Goal: Check status

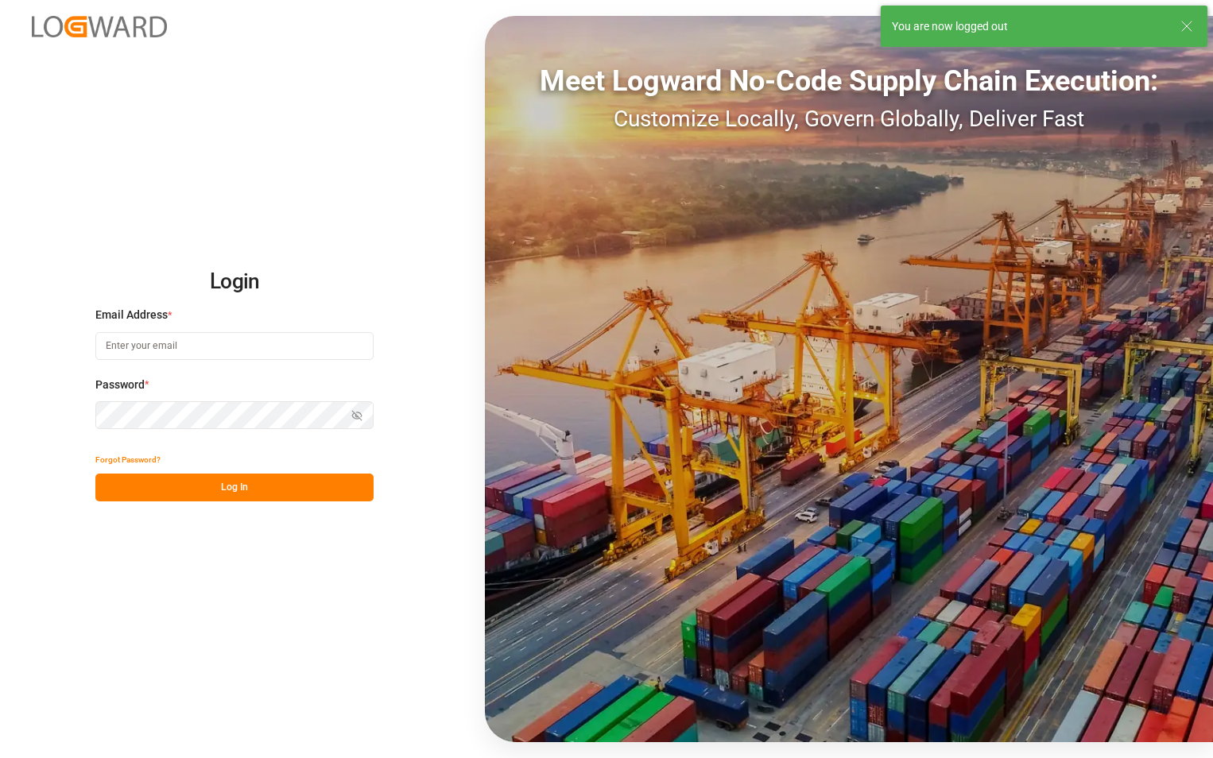
type input "[PERSON_NAME][EMAIL_ADDRESS][DOMAIN_NAME]"
click at [228, 488] on button "Log In" at bounding box center [234, 488] width 278 height 28
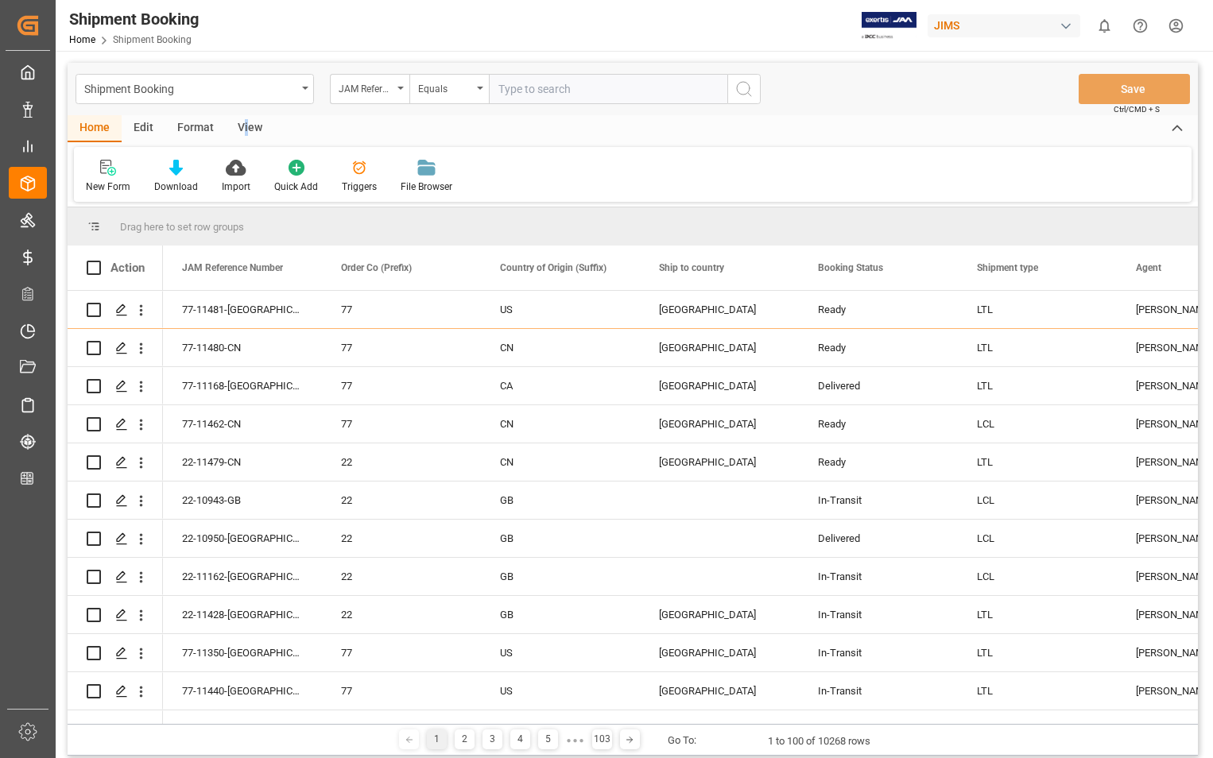
click at [245, 125] on div "View" at bounding box center [250, 128] width 48 height 27
drag, startPoint x: 245, startPoint y: 125, endPoint x: 172, endPoint y: 188, distance: 95.8
click at [172, 188] on div "Standard Templates" at bounding box center [180, 187] width 79 height 14
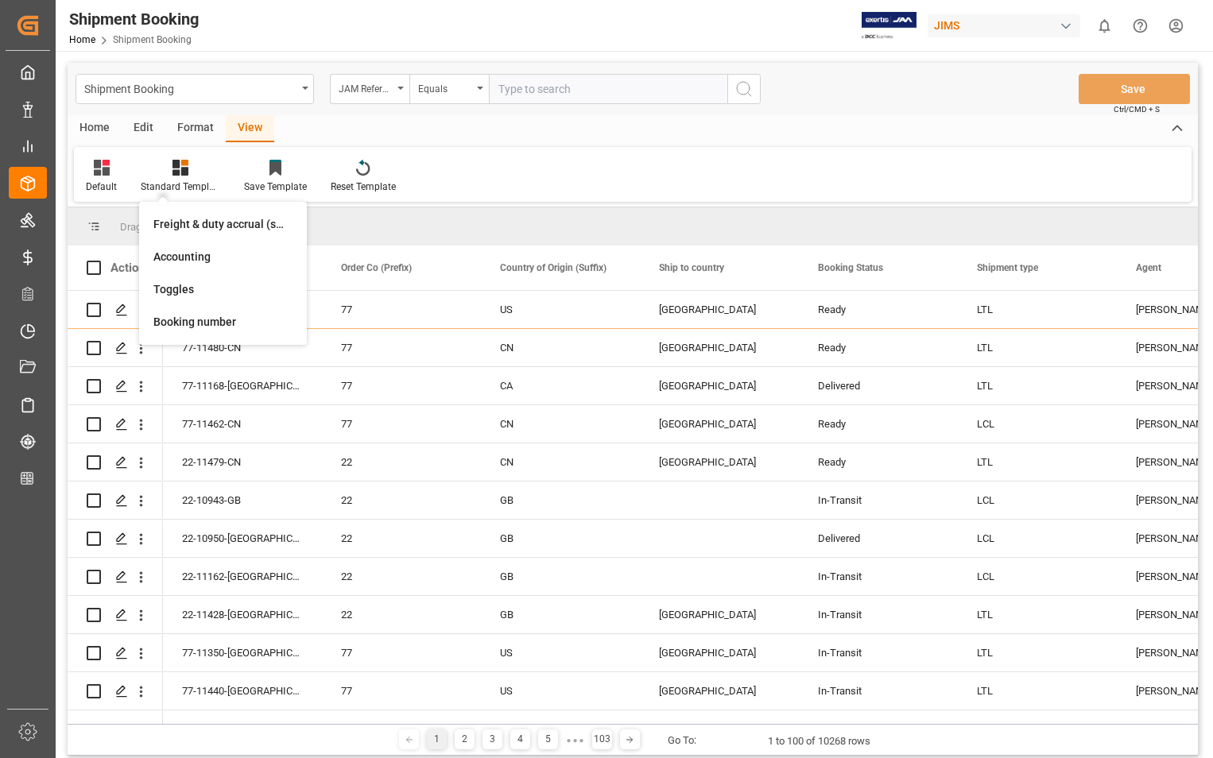
click at [253, 128] on div "View" at bounding box center [250, 128] width 48 height 27
click at [604, 86] on input "text" at bounding box center [608, 89] width 238 height 30
click at [547, 75] on input "text" at bounding box center [608, 89] width 238 height 30
click at [535, 90] on input "text" at bounding box center [608, 89] width 238 height 30
paste input "77-11254-CN"
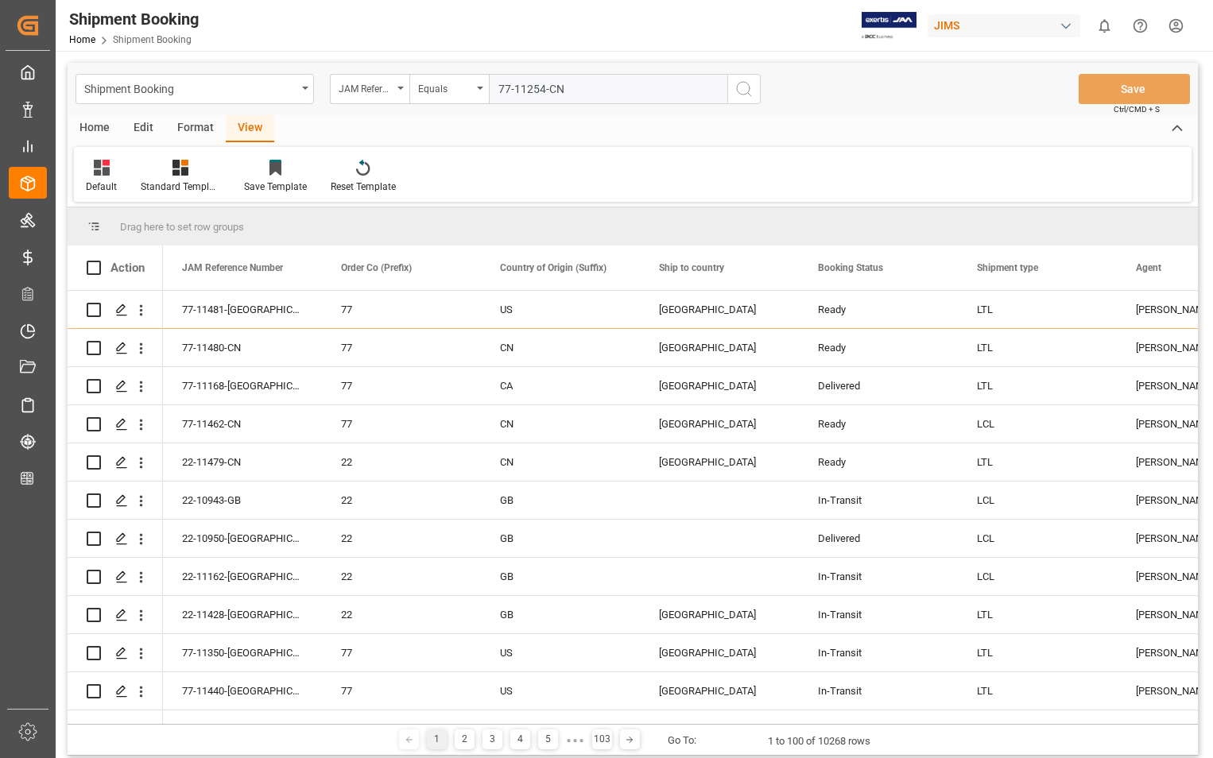
type input "77-11254-CN"
click at [750, 83] on icon "search button" at bounding box center [743, 88] width 19 height 19
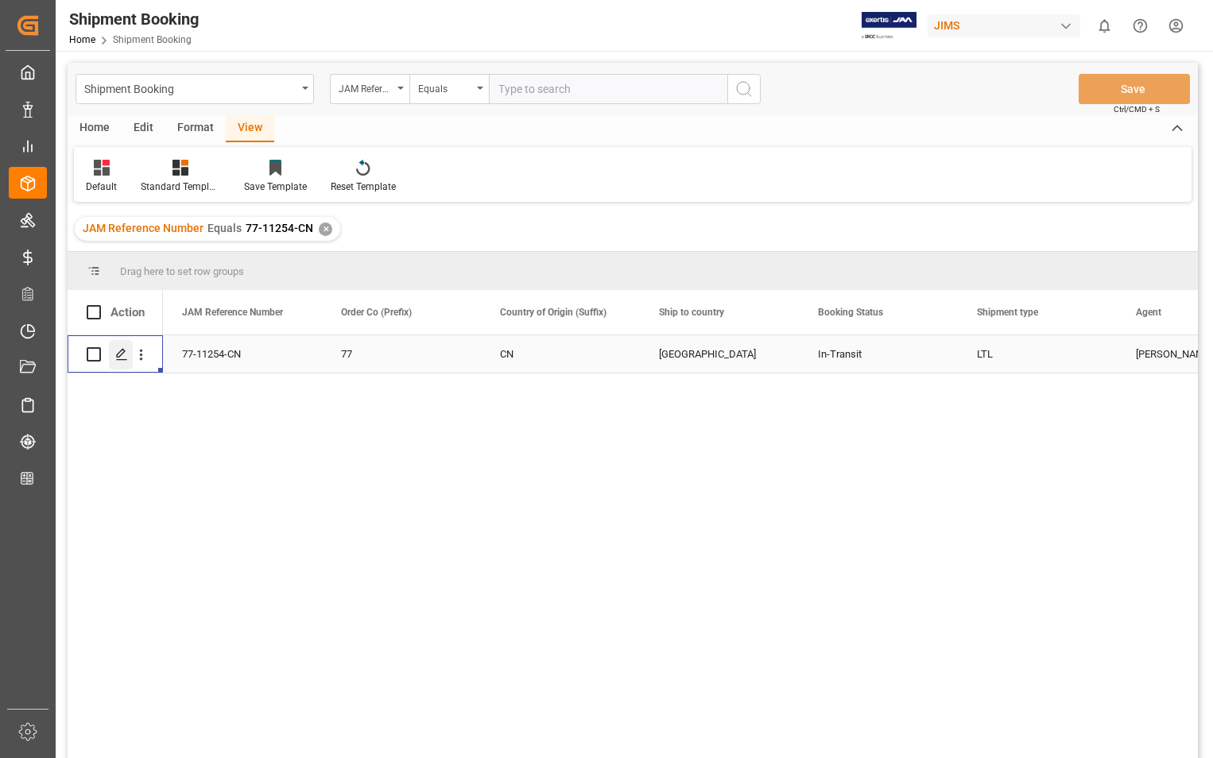
click at [119, 360] on line "Press SPACE to select this row." at bounding box center [122, 360] width 10 height 0
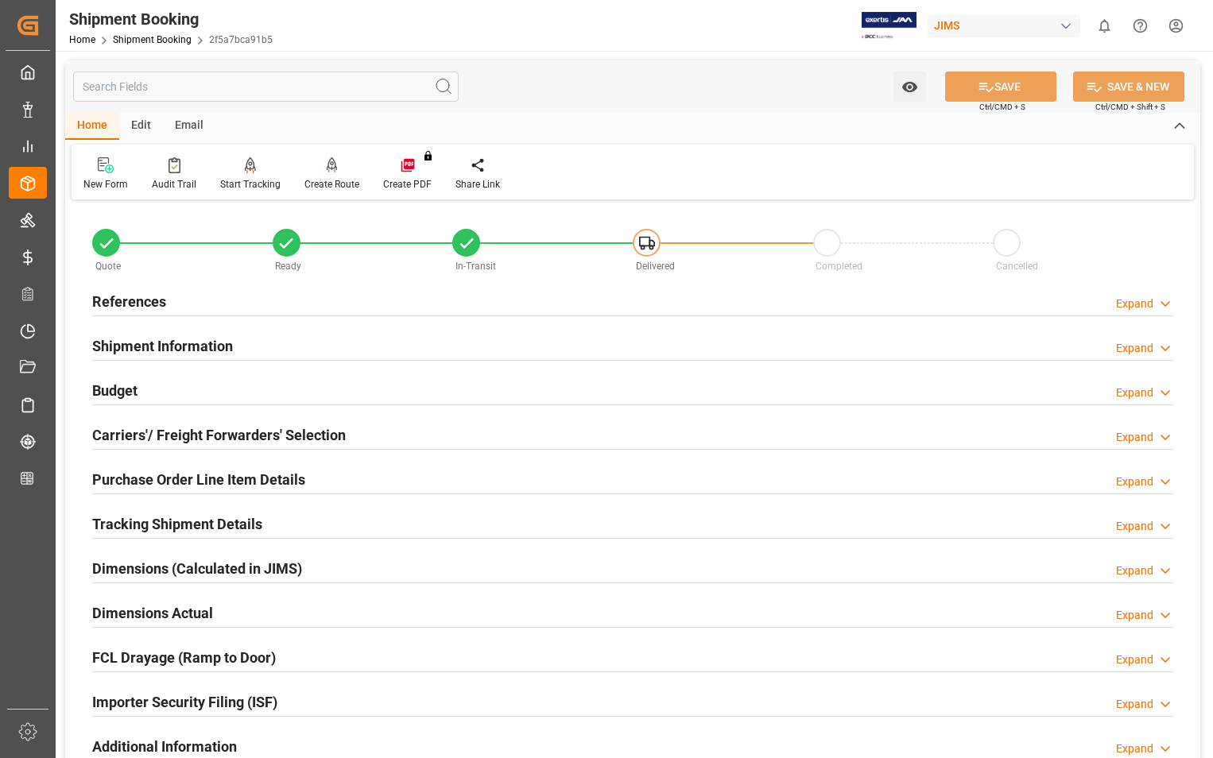
click at [157, 482] on h2 "Purchase Order Line Item Details" at bounding box center [198, 479] width 213 height 21
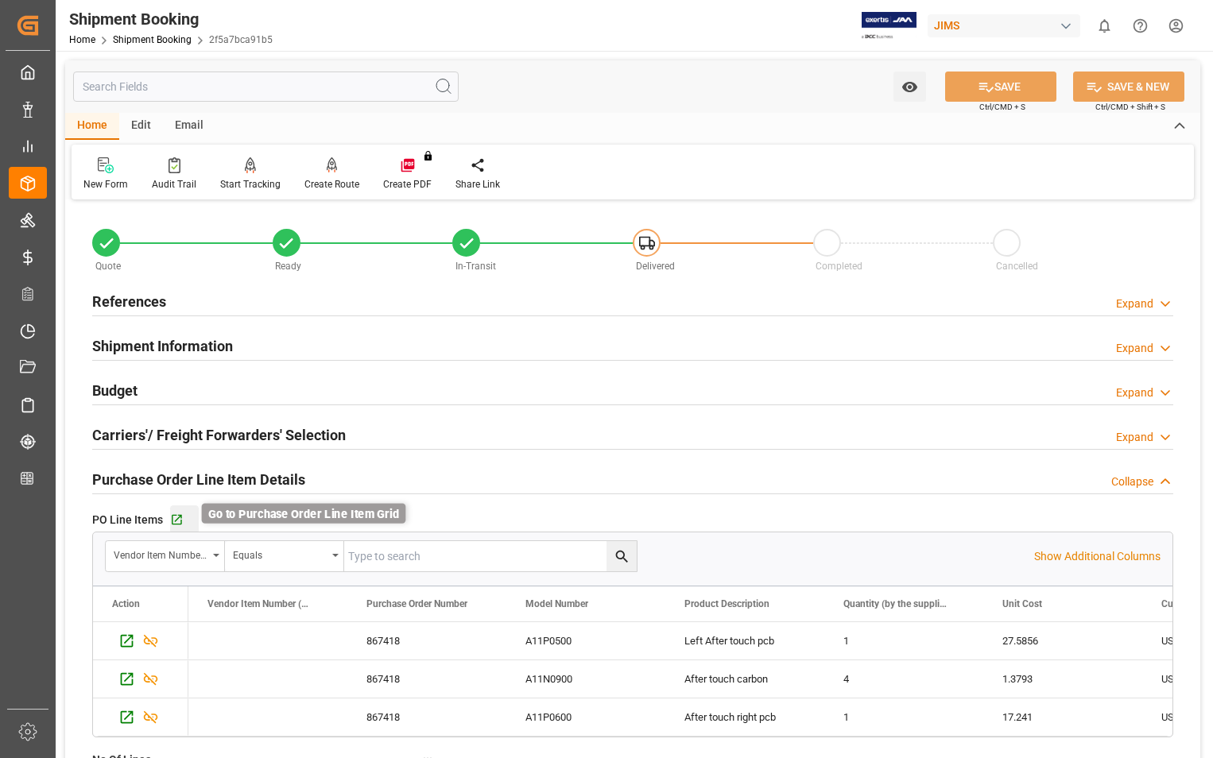
click at [176, 519] on icon "button" at bounding box center [177, 520] width 10 height 10
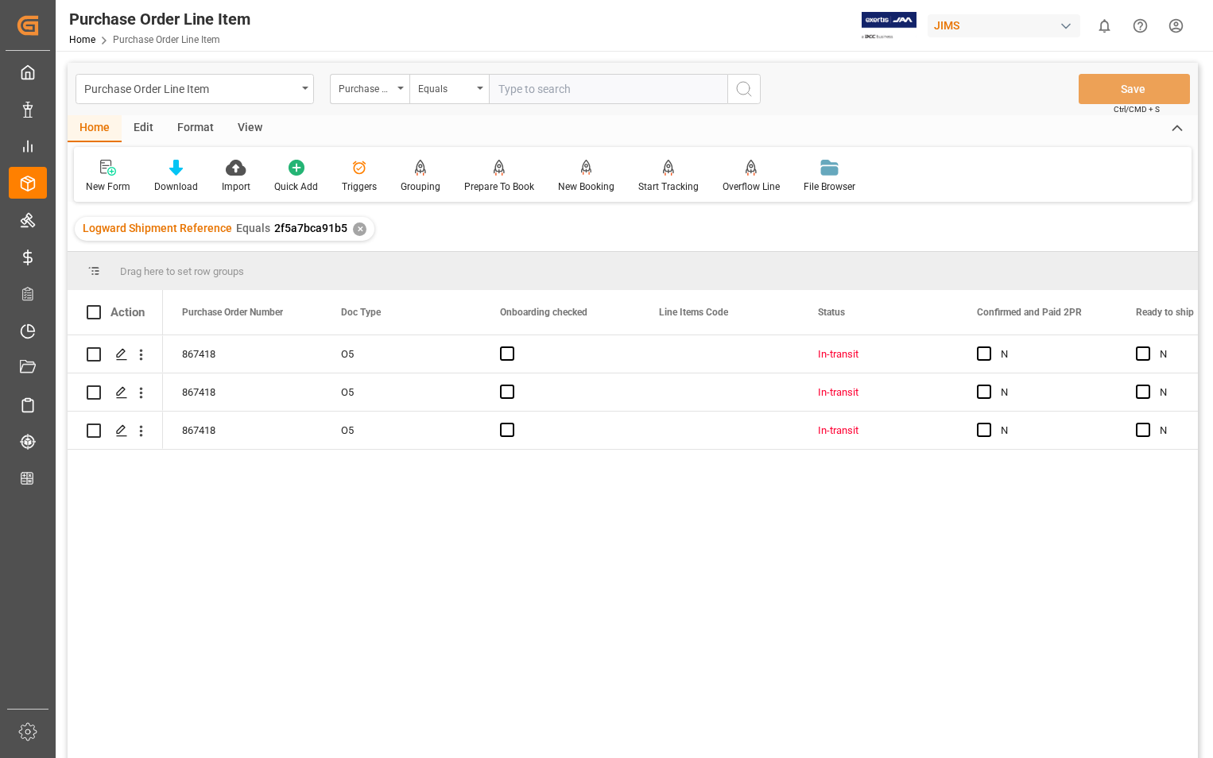
click at [253, 125] on div "View" at bounding box center [250, 128] width 48 height 27
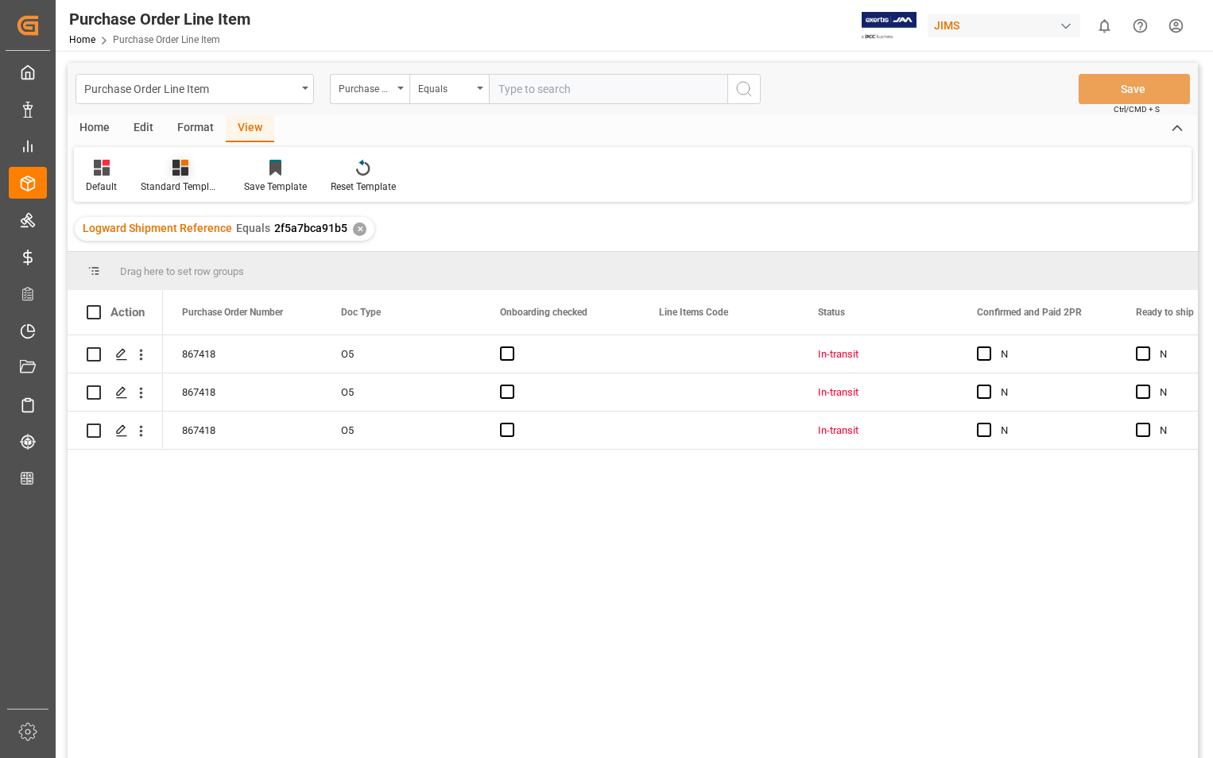
click at [192, 188] on div "Standard Templates" at bounding box center [180, 187] width 79 height 14
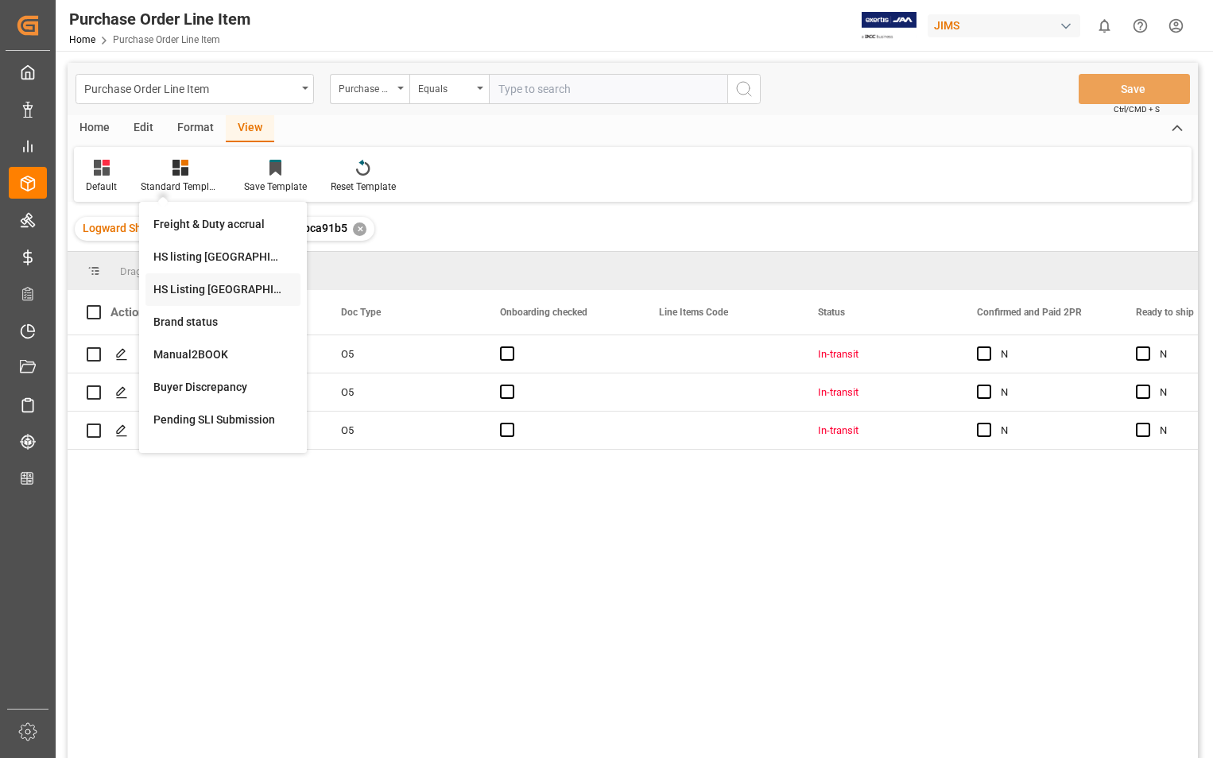
click at [204, 286] on div "HS Listing [GEOGRAPHIC_DATA]" at bounding box center [222, 289] width 139 height 17
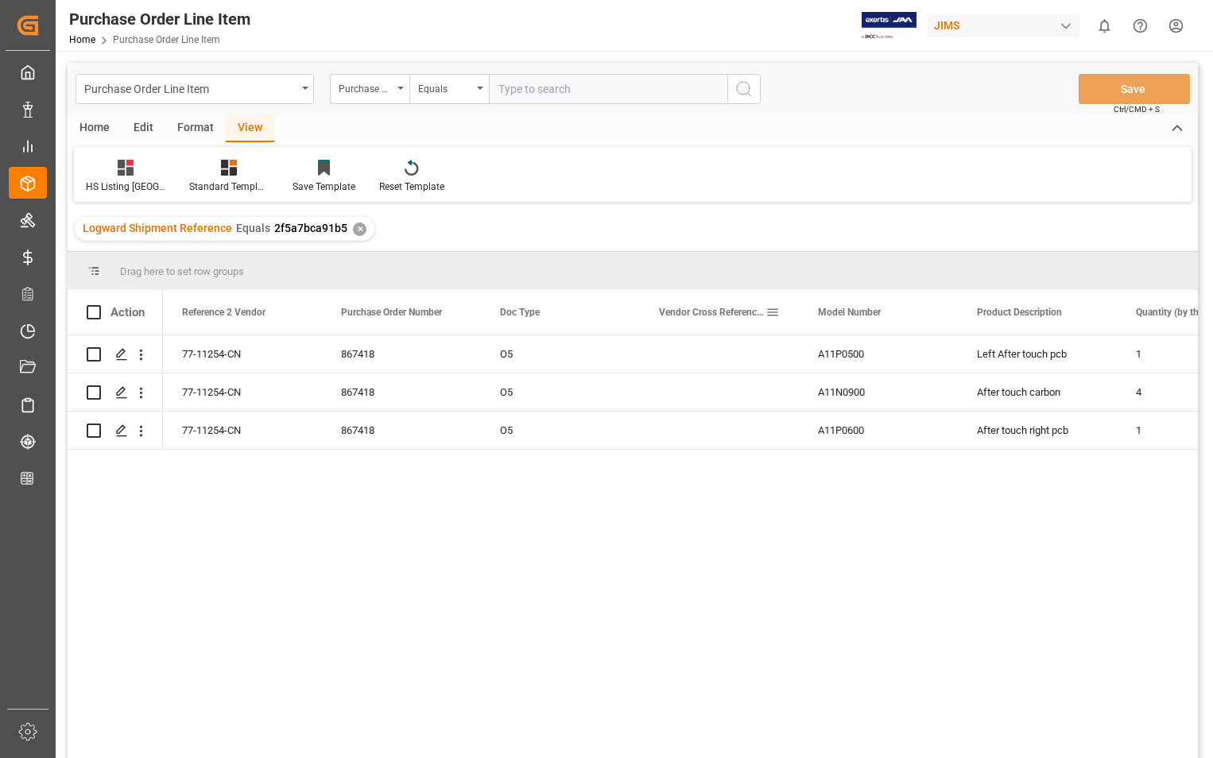
click at [776, 312] on span at bounding box center [772, 312] width 14 height 14
click at [649, 485] on div "867418 O5 77-11254-CN A11P0500 Left After touch pcb 1 27.5856 867418 O5 77-1125…" at bounding box center [680, 551] width 1035 height 433
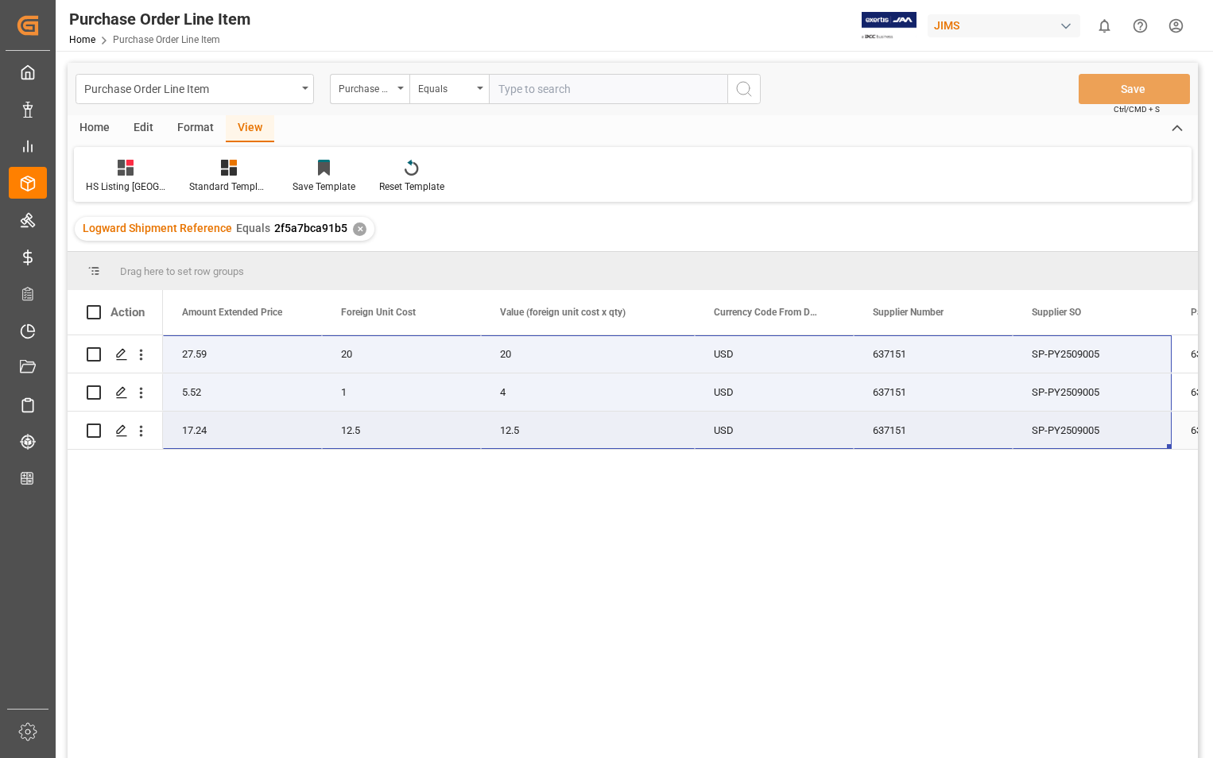
drag, startPoint x: 222, startPoint y: 351, endPoint x: 1051, endPoint y: 423, distance: 832.2
click at [1051, 423] on div "77-11254-CN 1 27.5856 27.59 20 20 USD 637151 SP-PY2509005 637151 18-09-2025 10:…" at bounding box center [270, 392] width 2758 height 114
